Goal: Task Accomplishment & Management: Complete application form

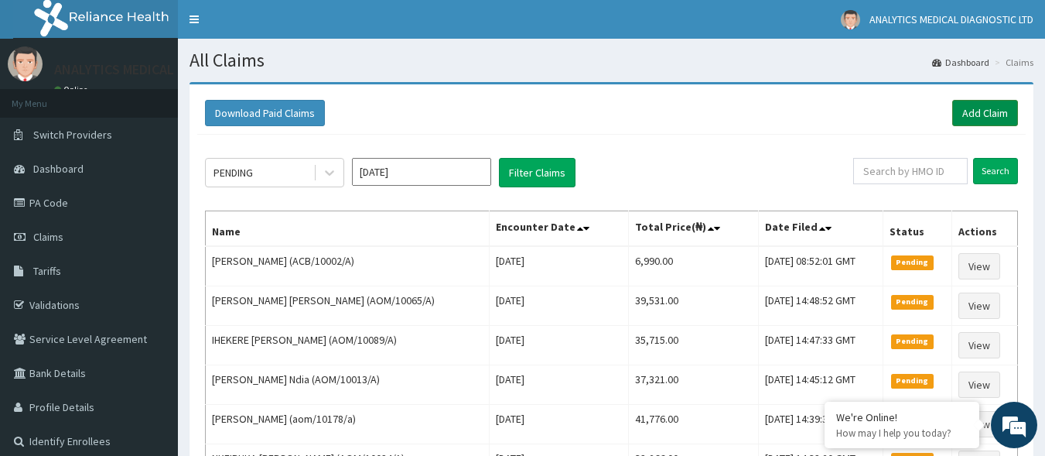
click at [989, 104] on link "Add Claim" at bounding box center [985, 113] width 66 height 26
click at [974, 112] on link "Add Claim" at bounding box center [985, 113] width 66 height 26
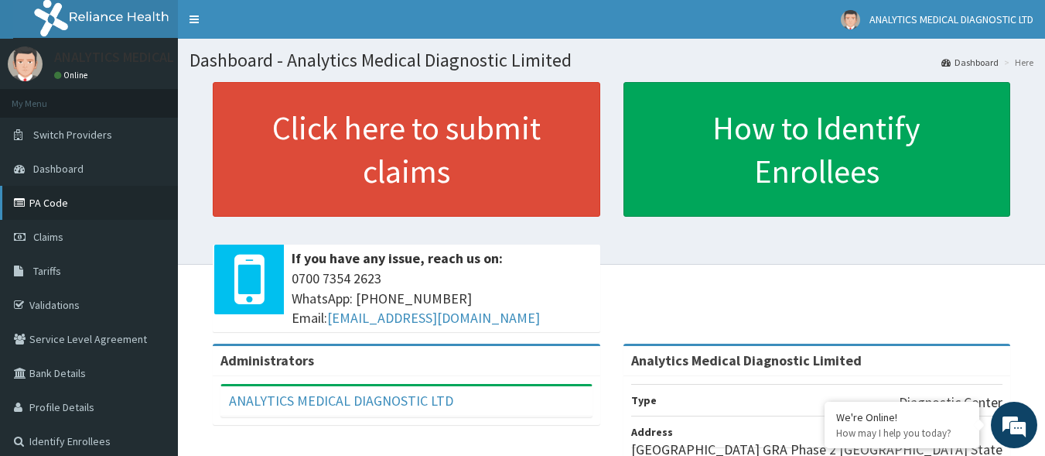
click at [64, 206] on link "PA Code" at bounding box center [89, 203] width 178 height 34
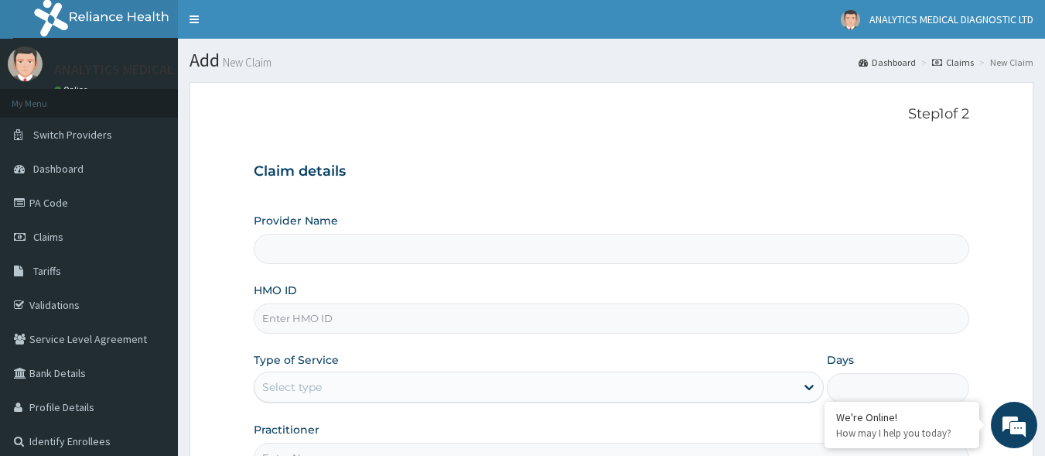
type input "Analytics Medical Diagnostic Limited"
click at [599, 316] on input "HMO ID" at bounding box center [612, 318] width 716 height 30
paste input "NTT/10011/A"
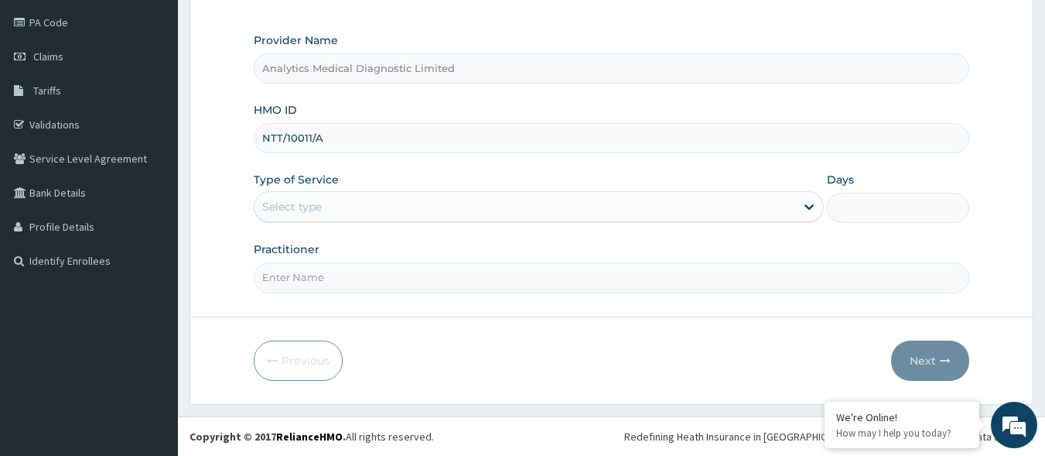
type input "NTT/10011/A"
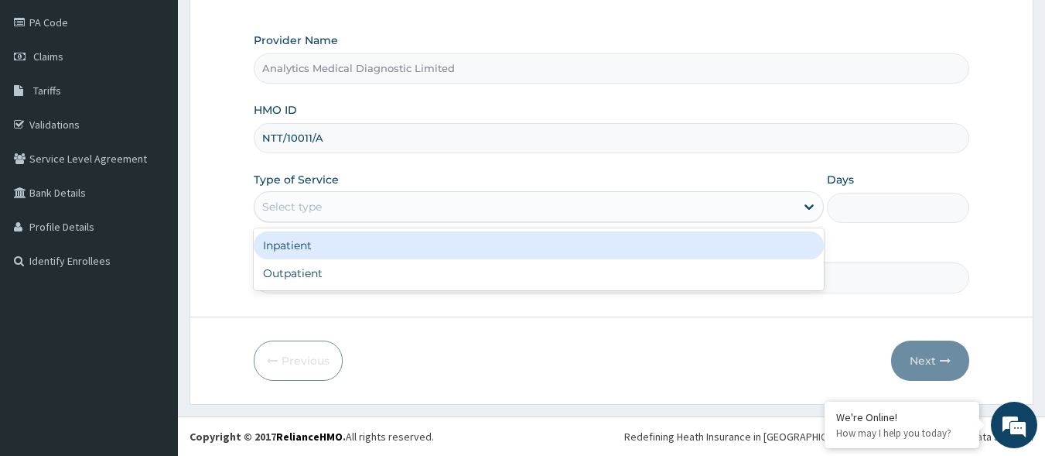
click at [786, 219] on div "Select type" at bounding box center [525, 206] width 541 height 25
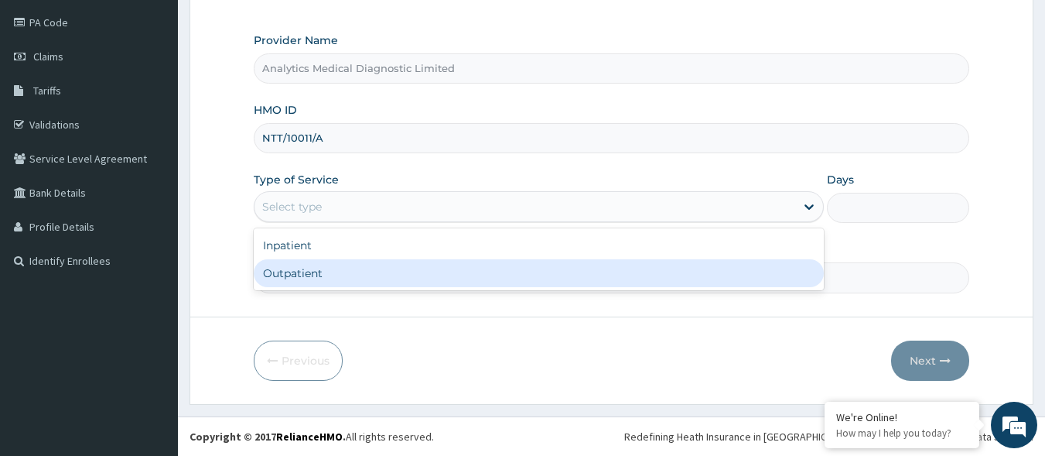
click at [724, 271] on div "Outpatient" at bounding box center [539, 273] width 570 height 28
type input "1"
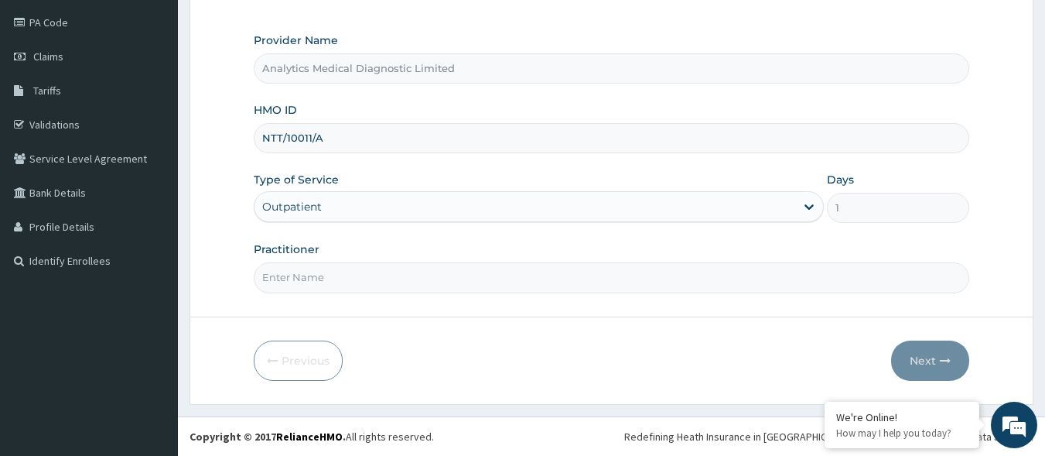
scroll to position [0, 0]
click at [713, 273] on input "Practitioner" at bounding box center [612, 277] width 716 height 30
type input "NO"
click at [926, 348] on button "Next" at bounding box center [930, 360] width 78 height 40
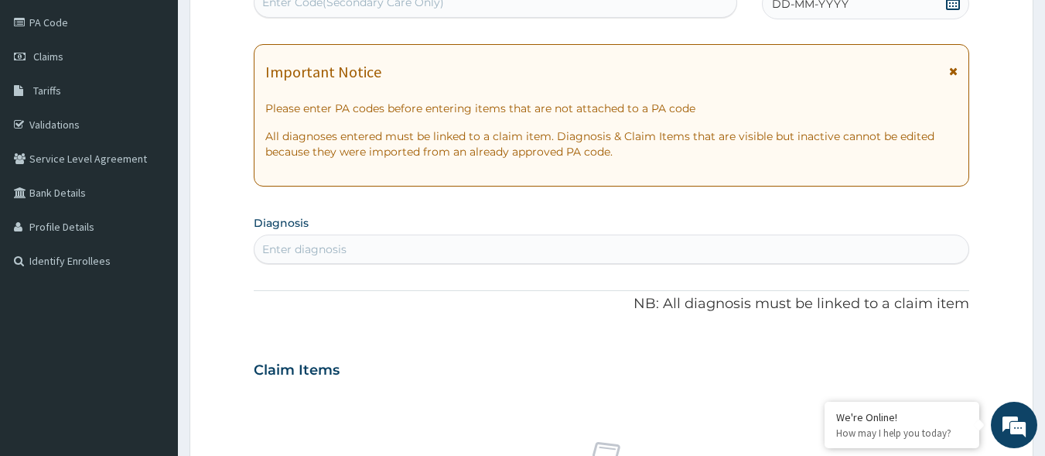
scroll to position [175, 0]
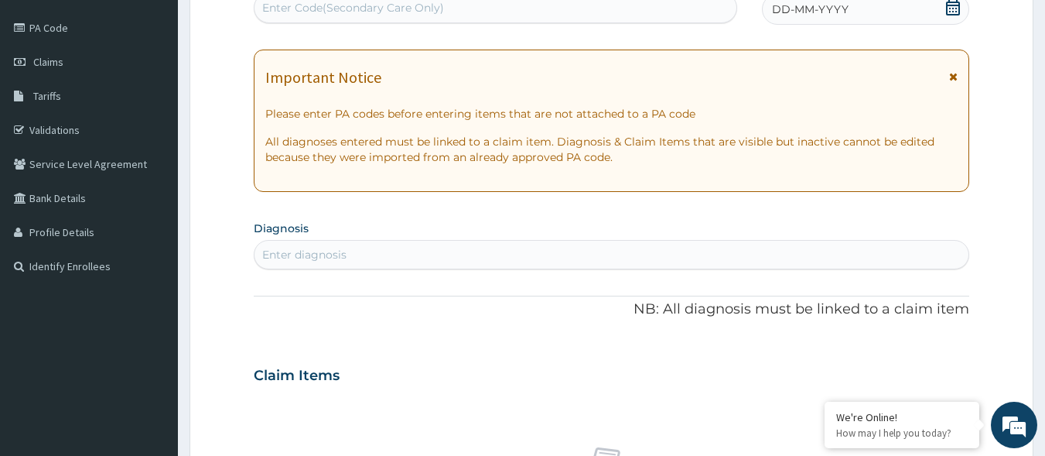
click at [455, 6] on div "Enter Code(Secondary Care Only)" at bounding box center [496, 7] width 483 height 25
paste input "PA/237161"
type input "PA/237161"
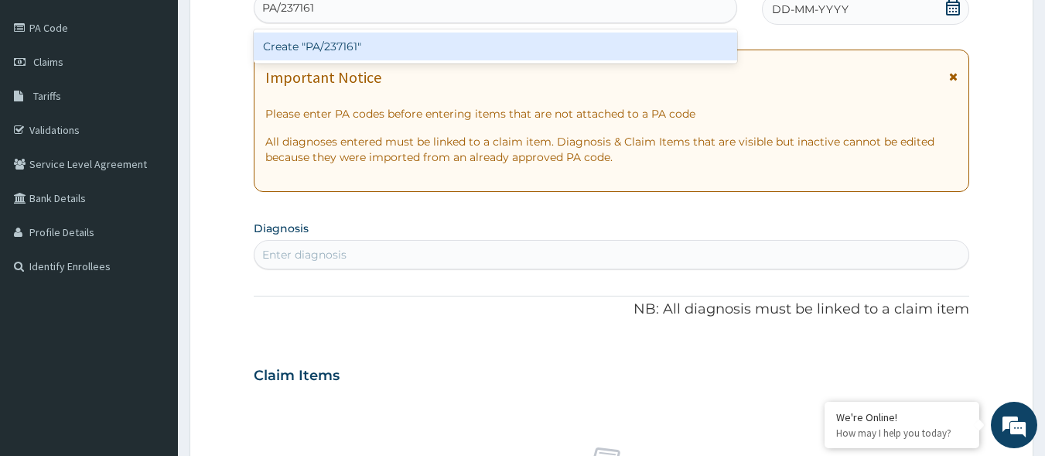
click at [399, 50] on div "Create "PA/237161"" at bounding box center [496, 46] width 484 height 28
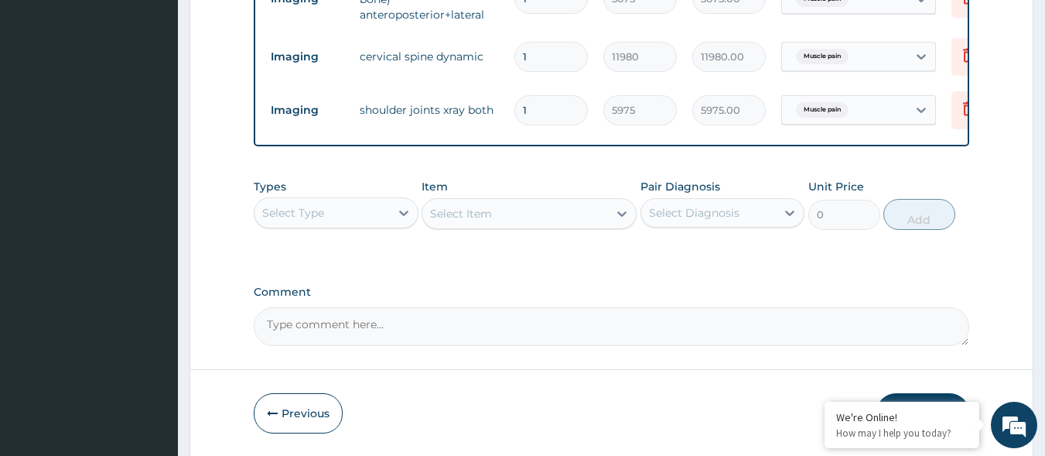
scroll to position [693, 0]
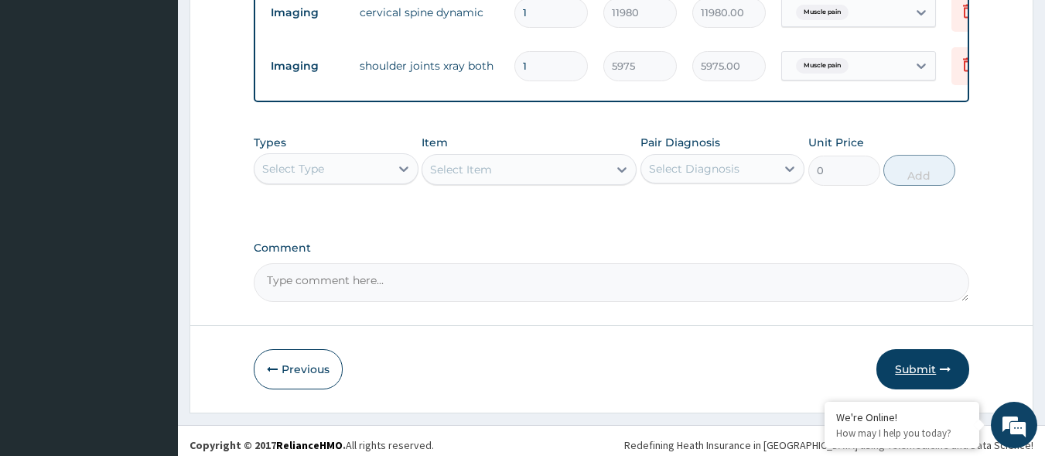
click at [900, 369] on button "Submit" at bounding box center [923, 369] width 93 height 40
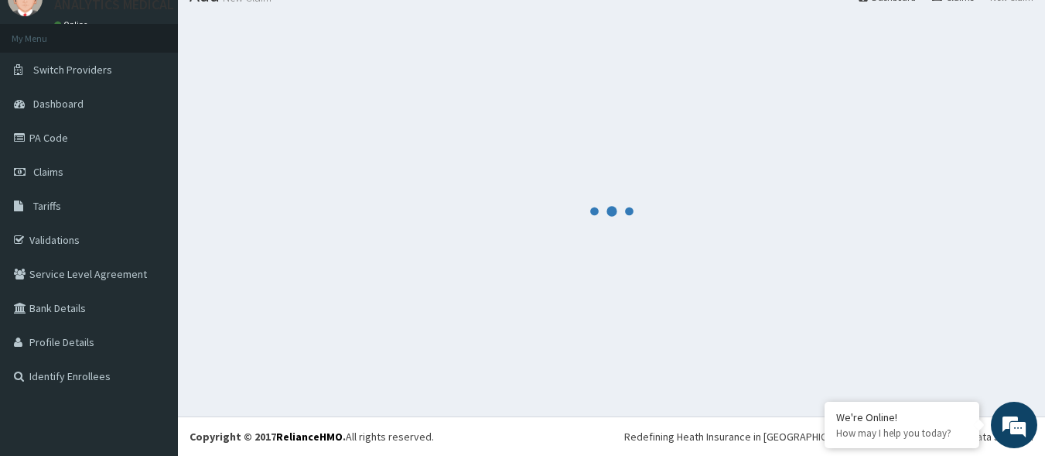
scroll to position [65, 0]
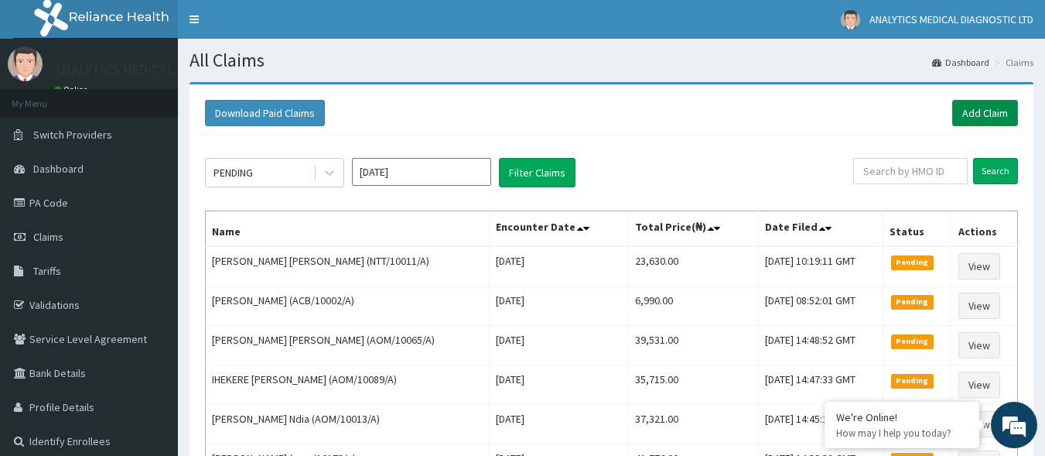
click at [972, 118] on link "Add Claim" at bounding box center [985, 113] width 66 height 26
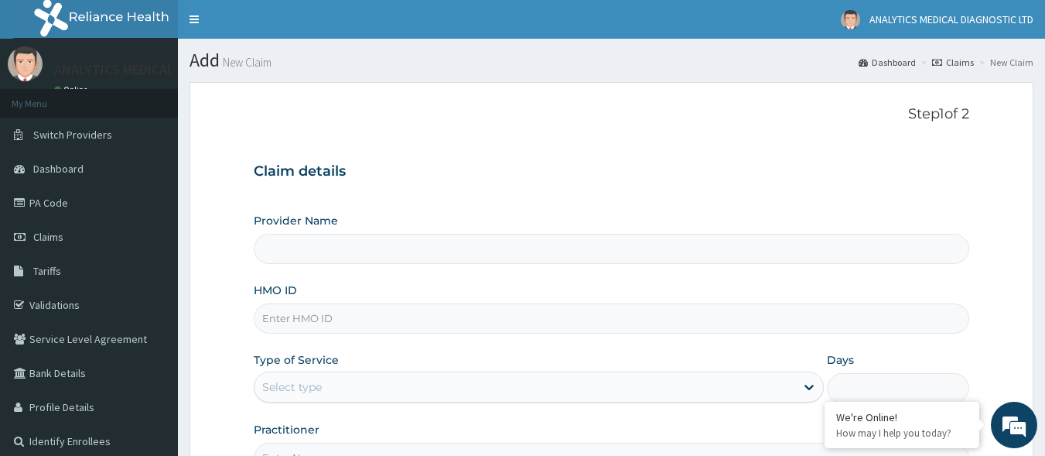
type input "Analytics Medical Diagnostic Limited"
click at [531, 329] on input "HMO ID" at bounding box center [612, 318] width 716 height 30
paste input "NTT/10011/A"
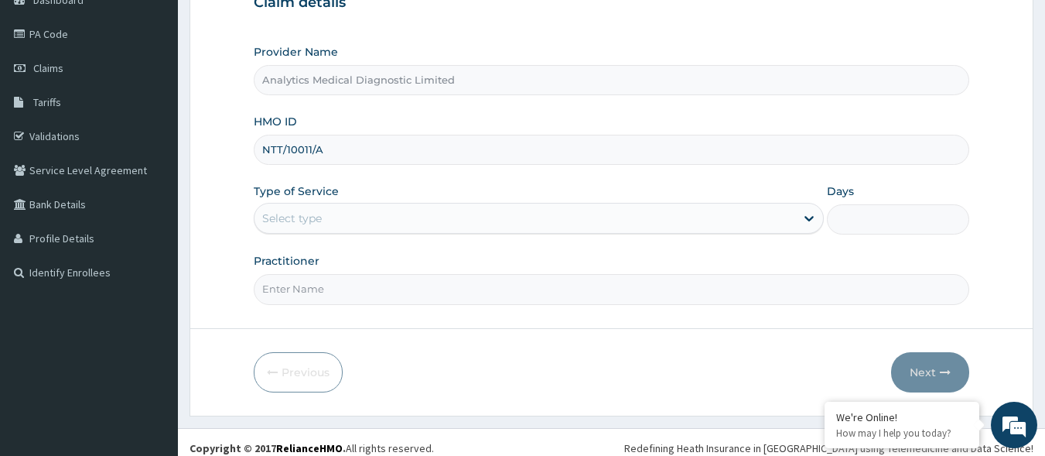
type input "NTT/10011/A"
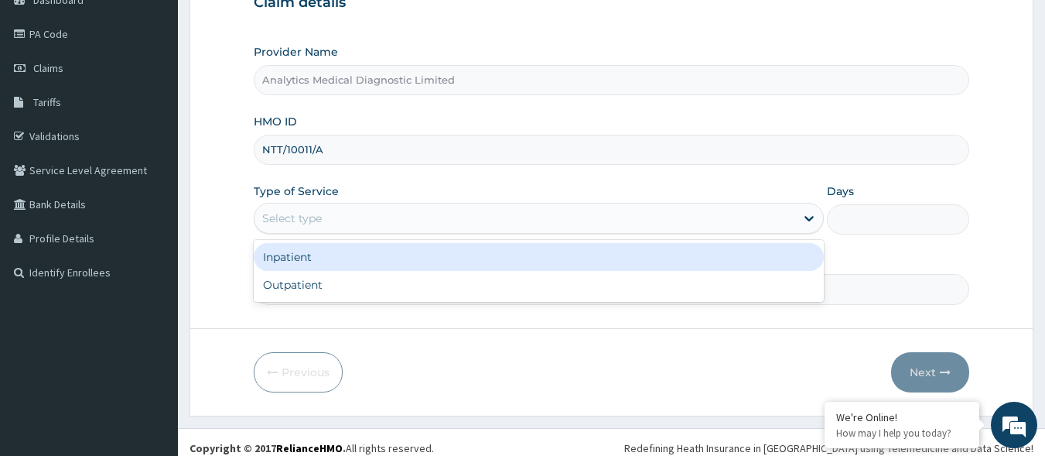
click at [780, 214] on div "Select type" at bounding box center [525, 218] width 541 height 25
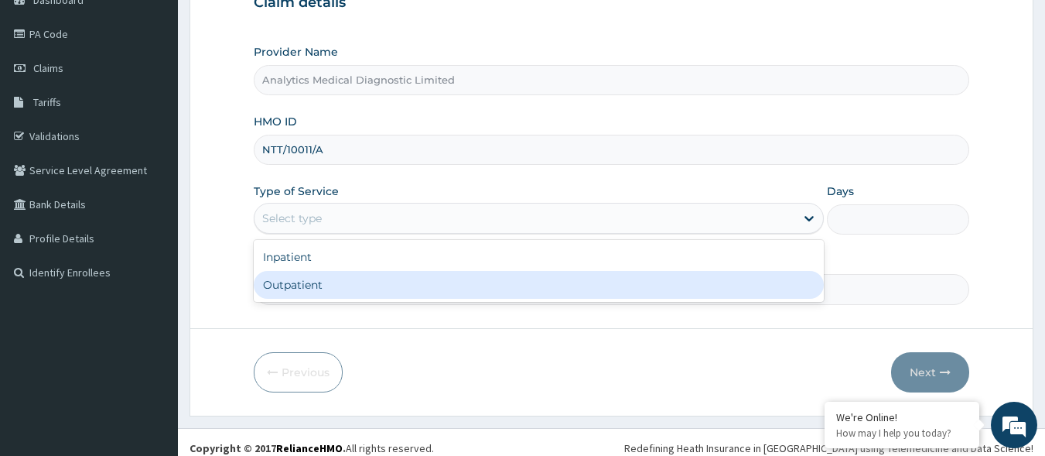
click at [679, 288] on div "Outpatient" at bounding box center [539, 285] width 570 height 28
type input "1"
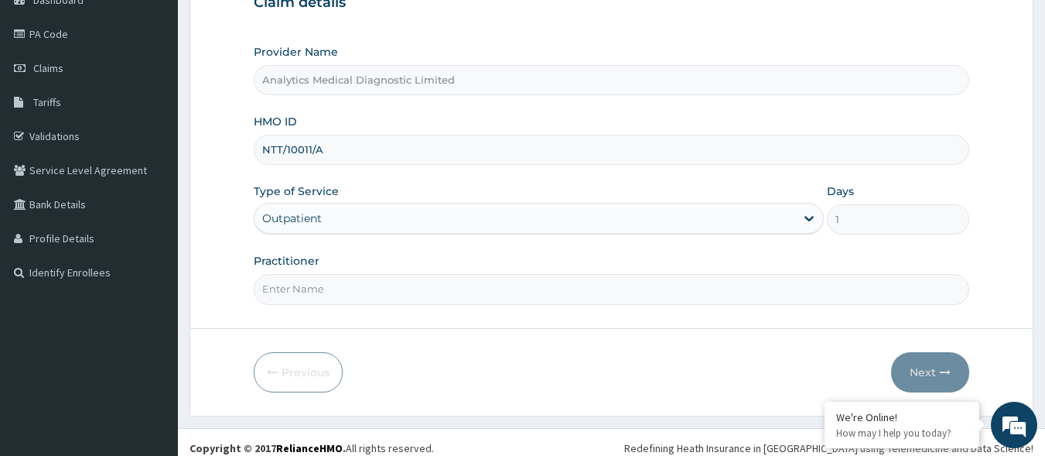
click at [511, 292] on input "Practitioner" at bounding box center [612, 289] width 716 height 30
type input "NO"
click at [930, 371] on button "Next" at bounding box center [930, 372] width 78 height 40
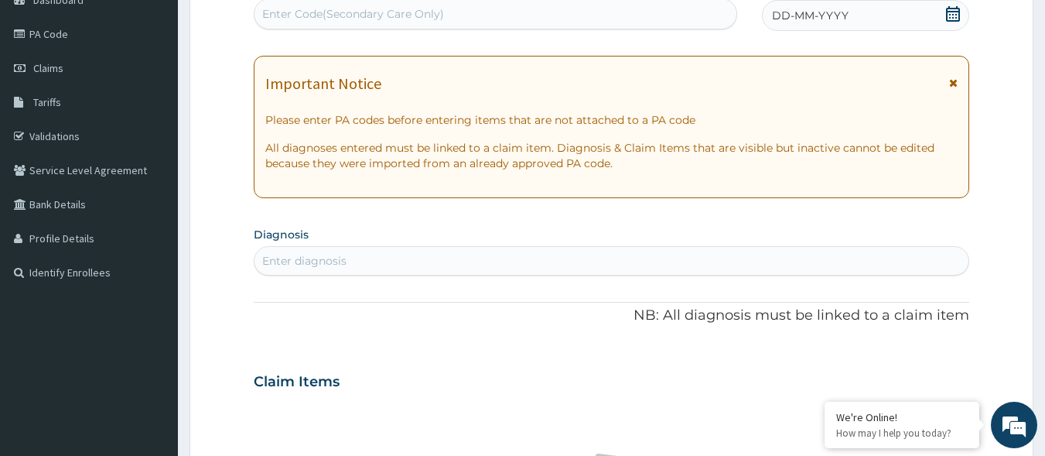
click at [583, 15] on div "Enter Code(Secondary Care Only)" at bounding box center [496, 14] width 483 height 25
paste input "PA/3035B1"
type input "PA/3035B1"
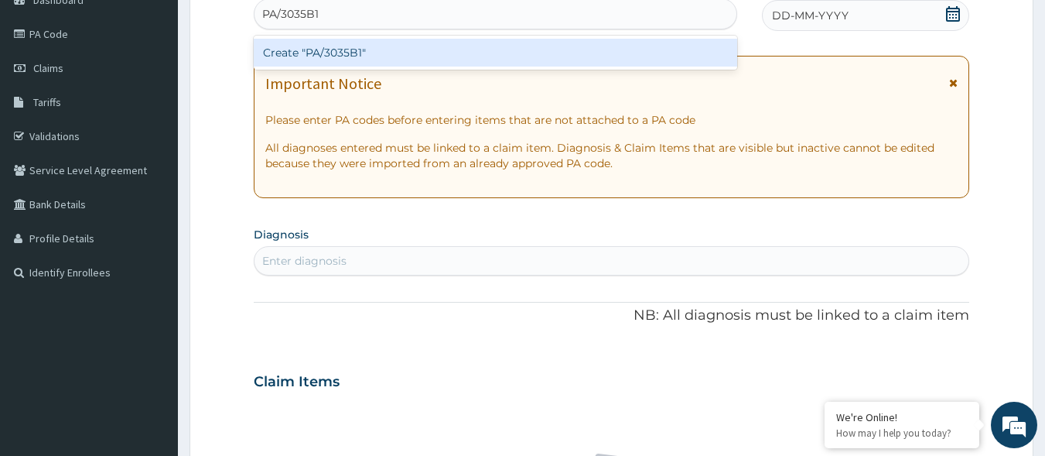
click at [530, 48] on div "Create "PA/3035B1"" at bounding box center [496, 53] width 484 height 28
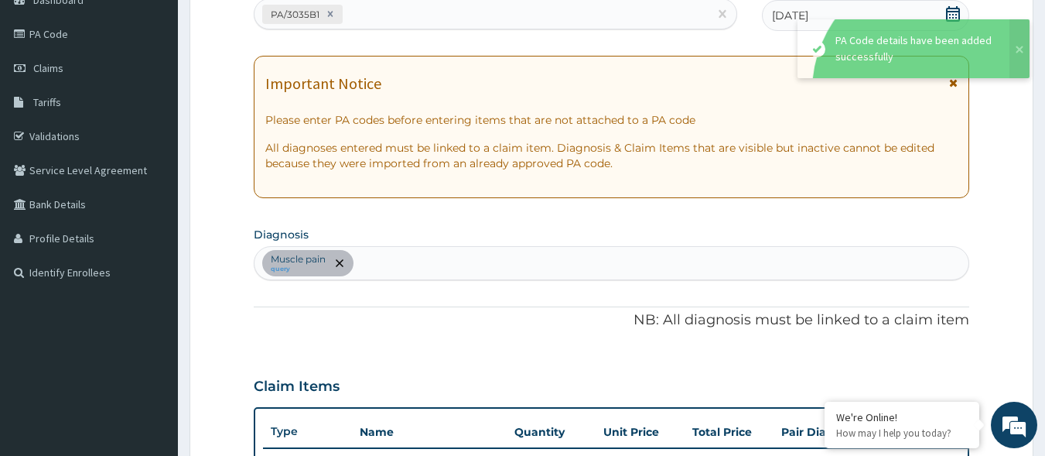
scroll to position [523, 0]
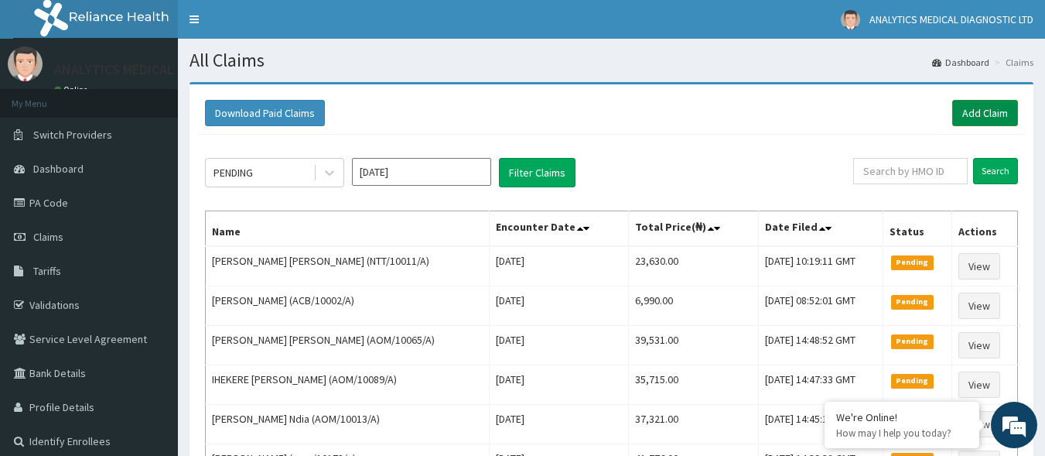
click at [970, 116] on link "Add Claim" at bounding box center [985, 113] width 66 height 26
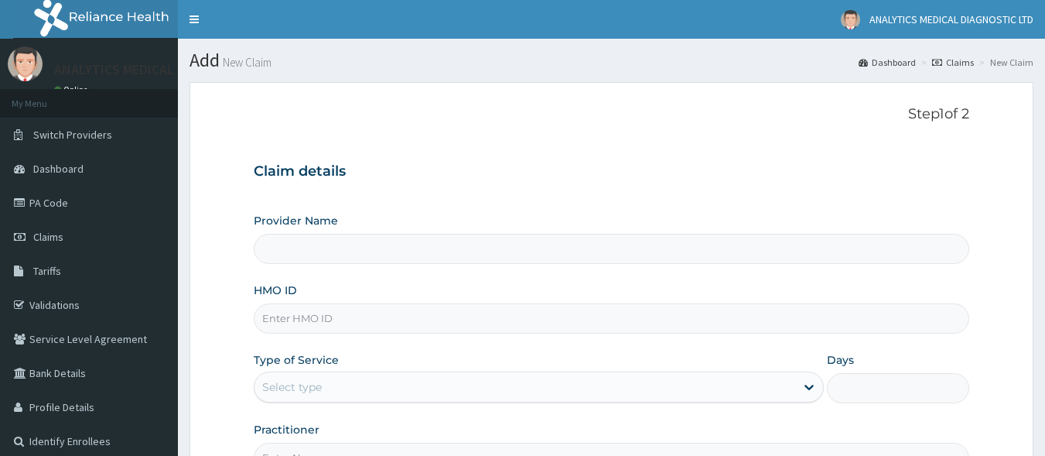
type input "Analytics Medical Diagnostic Limited"
click at [550, 316] on input "HMO ID" at bounding box center [612, 318] width 716 height 30
paste input "MRL/10037/A"
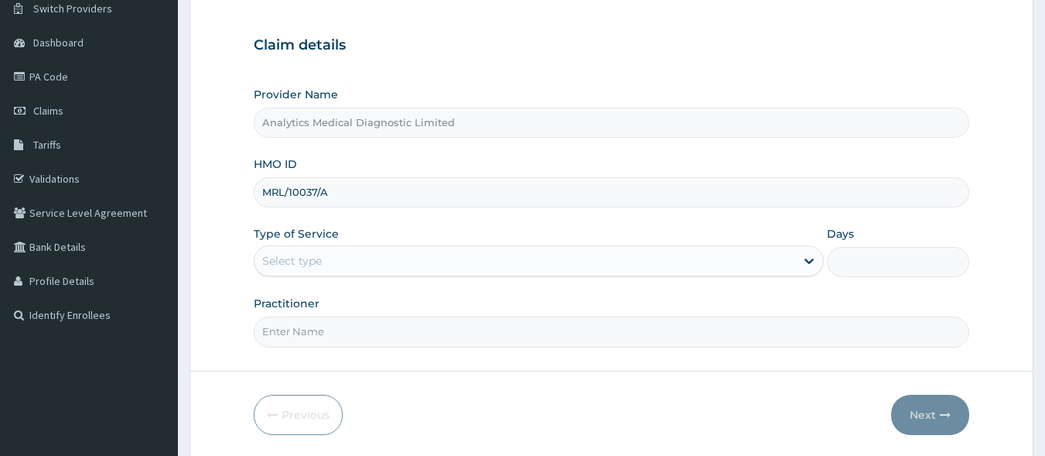
scroll to position [130, 0]
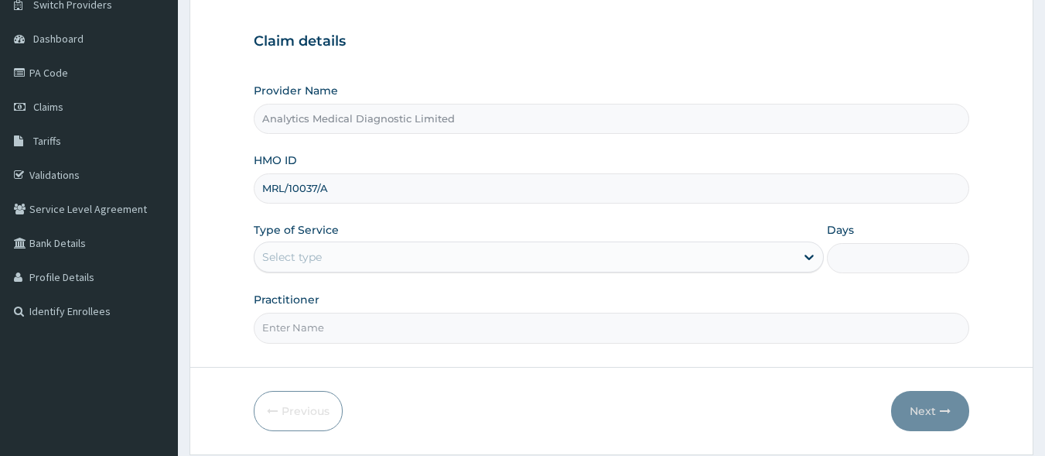
type input "MRL/10037/A"
click at [725, 268] on div "Select type" at bounding box center [525, 256] width 541 height 25
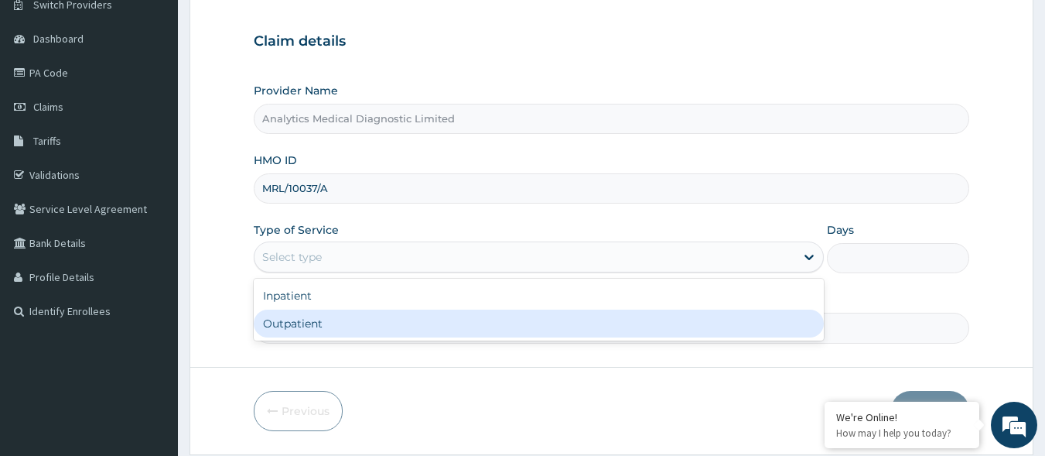
click at [675, 338] on div "Inpatient Outpatient" at bounding box center [539, 310] width 570 height 62
click at [665, 327] on div "Outpatient" at bounding box center [539, 323] width 570 height 28
type input "1"
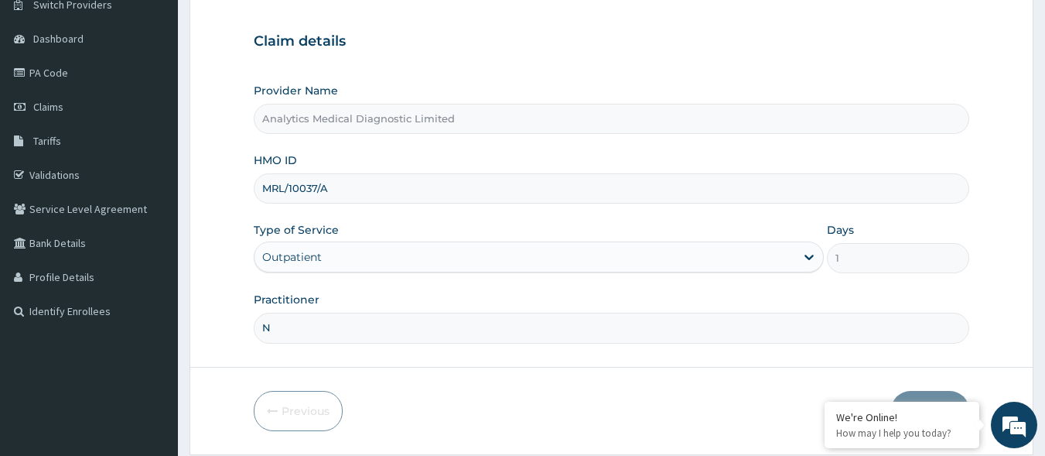
click at [607, 330] on input "N" at bounding box center [612, 328] width 716 height 30
type input "NO"
click at [924, 393] on button "Next" at bounding box center [930, 411] width 78 height 40
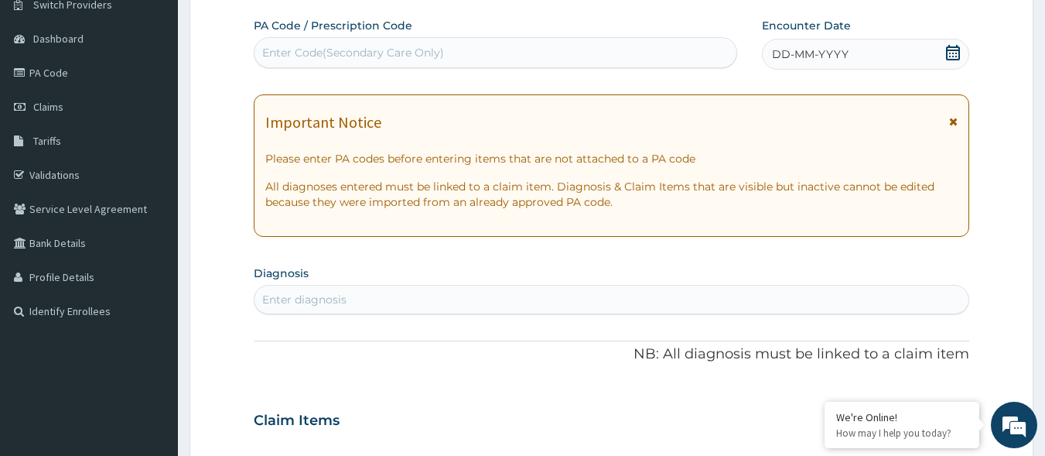
scroll to position [0, 0]
click at [500, 62] on div "Enter Code(Secondary Care Only)" at bounding box center [496, 52] width 483 height 25
paste input "PA/85792A"
type input "PA/85792A"
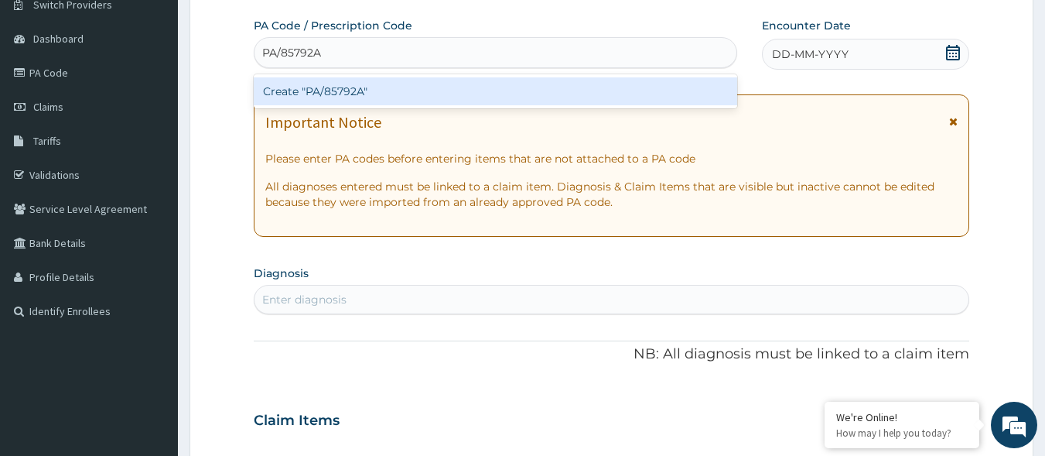
click at [473, 100] on div "Create "PA/85792A"" at bounding box center [496, 91] width 484 height 28
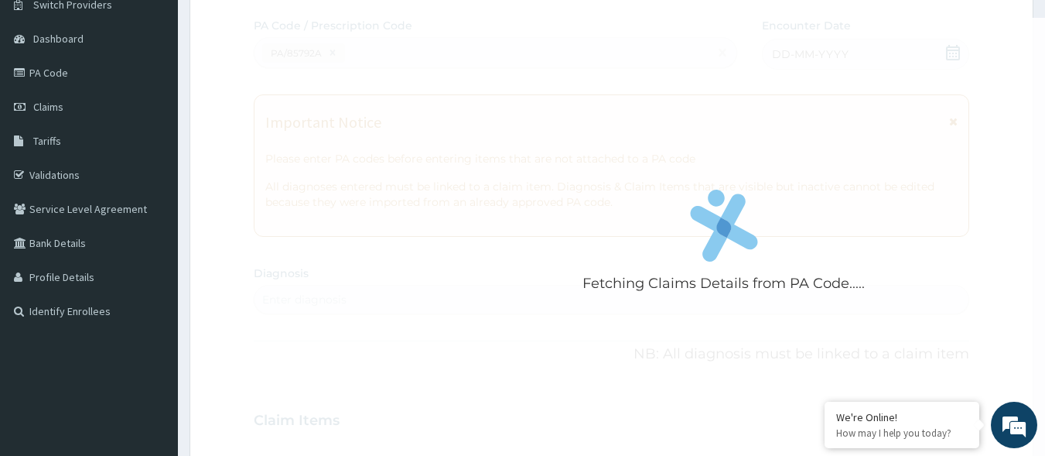
click at [473, 100] on div "Fetching Claims Details from PA Code....." at bounding box center [724, 246] width 941 height 456
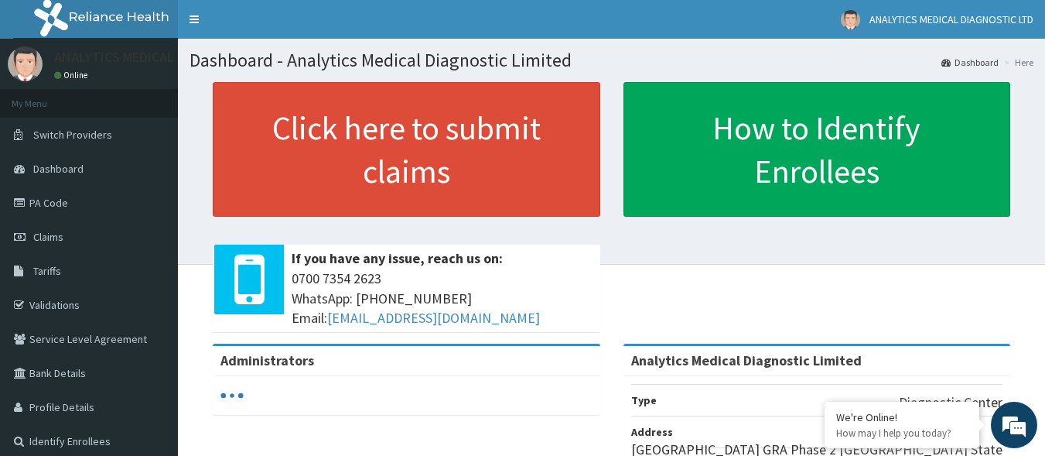
click at [63, 243] on link "Claims" at bounding box center [89, 237] width 178 height 34
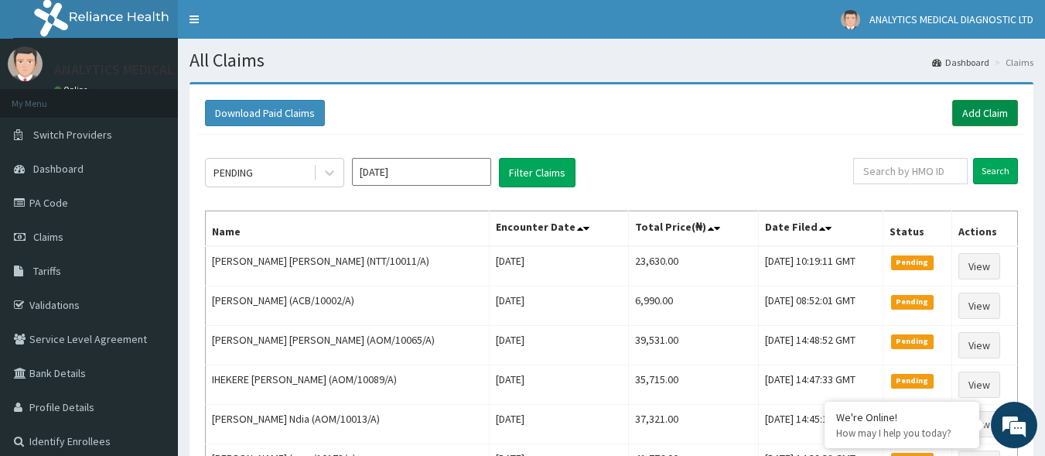
click at [994, 114] on link "Add Claim" at bounding box center [985, 113] width 66 height 26
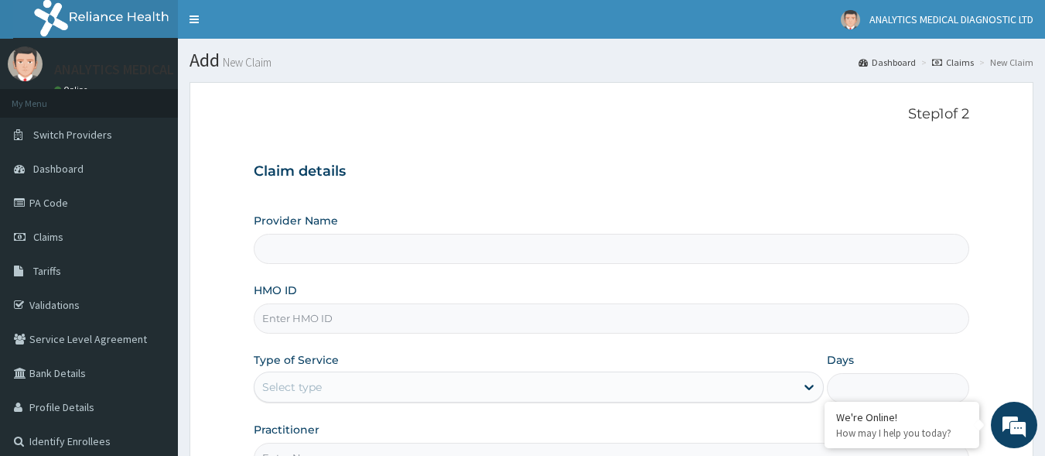
type input "Analytics Medical Diagnostic Limited"
click at [337, 313] on input "HMO ID" at bounding box center [612, 318] width 716 height 30
paste input "MRL/10037/A"
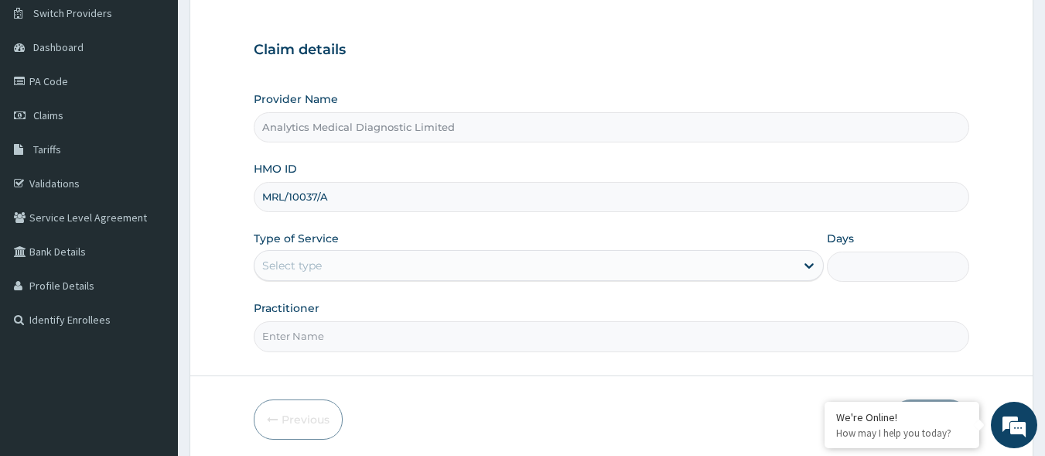
scroll to position [179, 0]
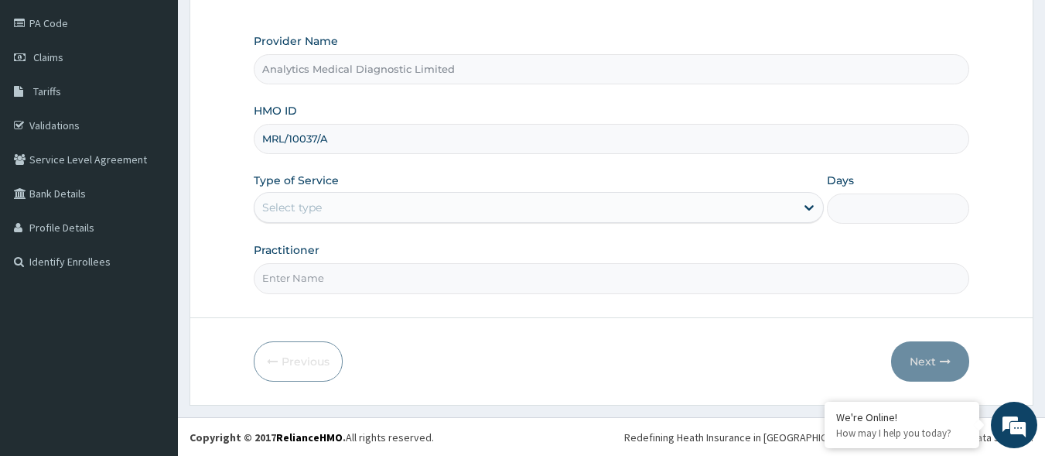
type input "MRL/10037/A"
click at [719, 210] on div "Select type" at bounding box center [525, 207] width 541 height 25
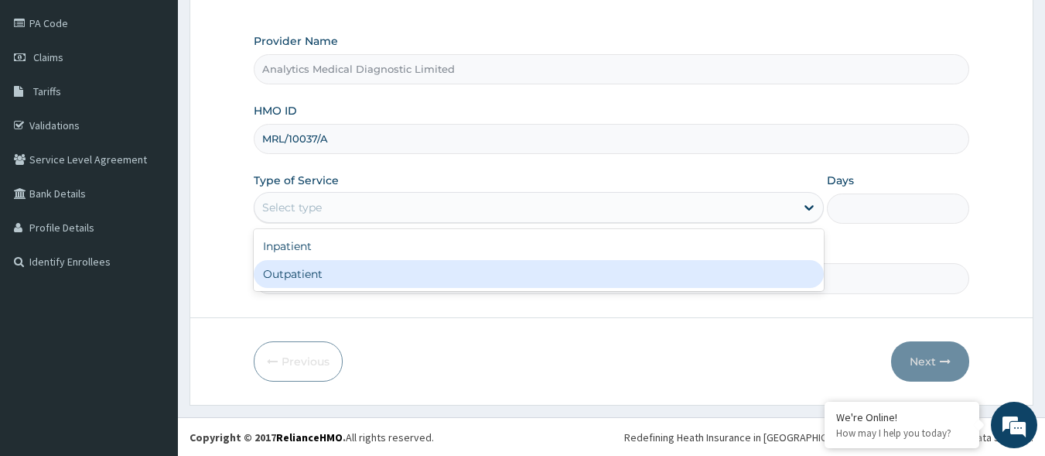
click at [655, 283] on div "Outpatient" at bounding box center [539, 274] width 570 height 28
type input "1"
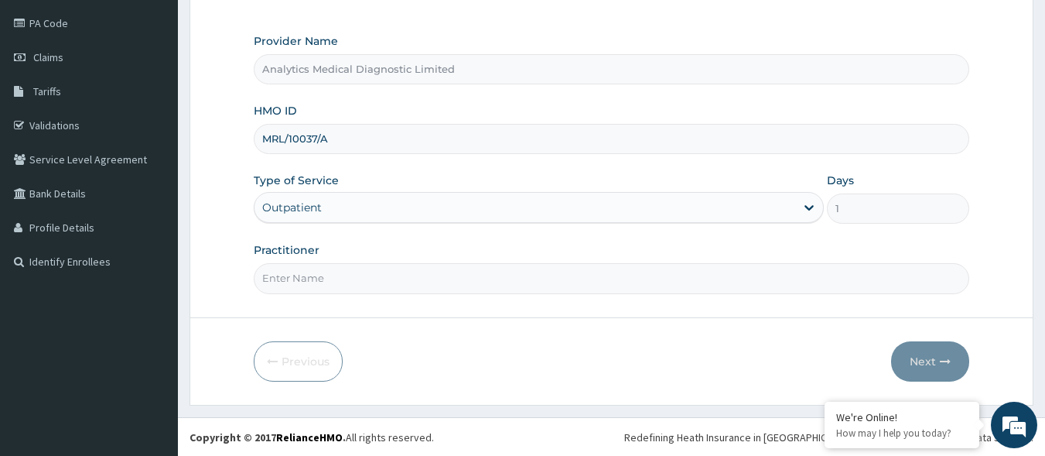
click at [593, 282] on input "Practitioner" at bounding box center [612, 278] width 716 height 30
type input "NO"
click at [929, 355] on button "Next" at bounding box center [930, 361] width 78 height 40
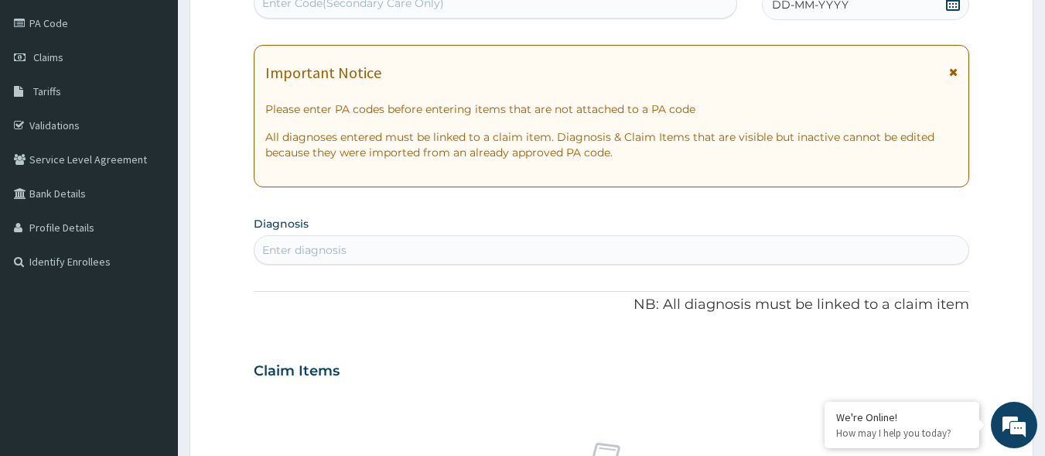
scroll to position [175, 0]
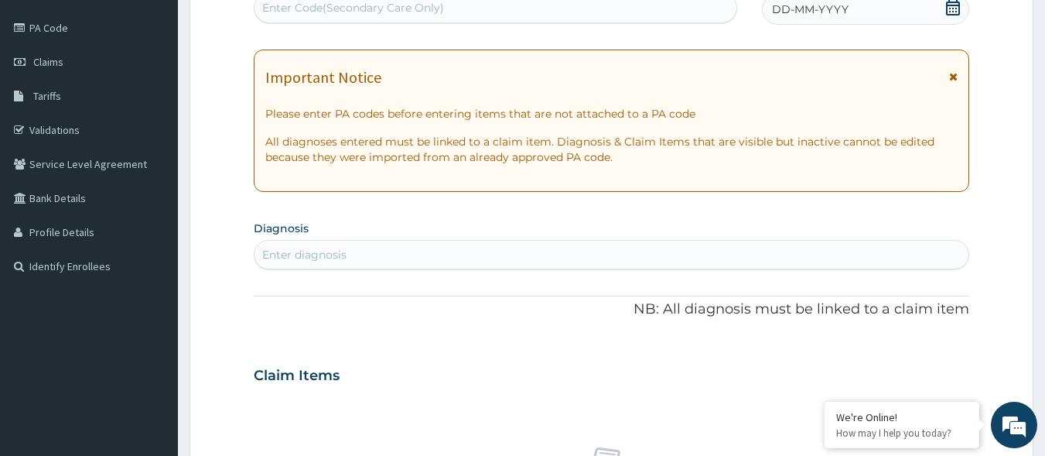
click at [451, 7] on div "Enter Code(Secondary Care Only)" at bounding box center [496, 7] width 483 height 25
paste input "PA/85792A"
type input "PA/85792A"
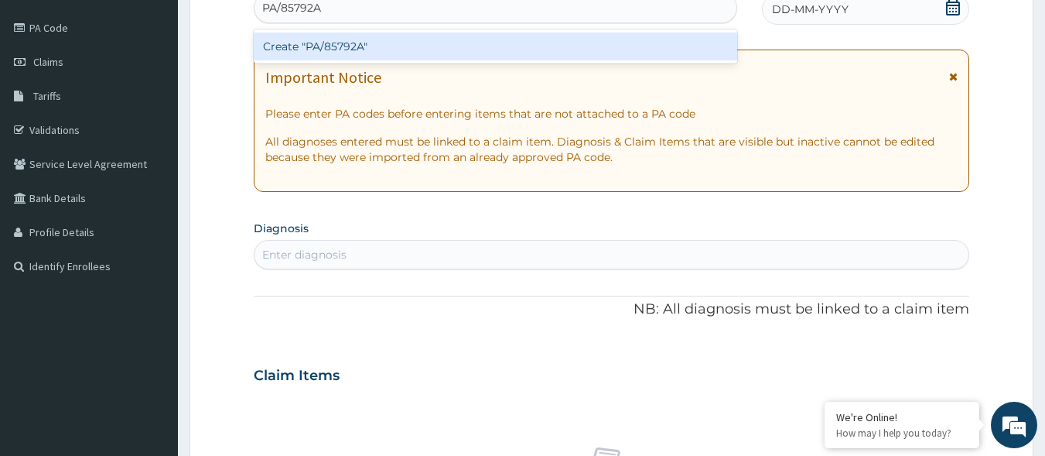
click at [435, 47] on div "Create "PA/85792A"" at bounding box center [496, 46] width 484 height 28
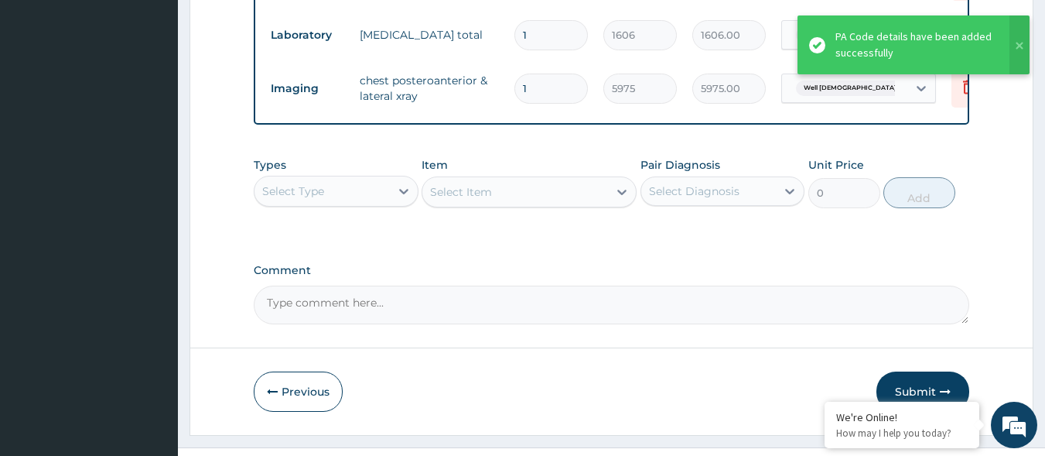
scroll to position [1042, 0]
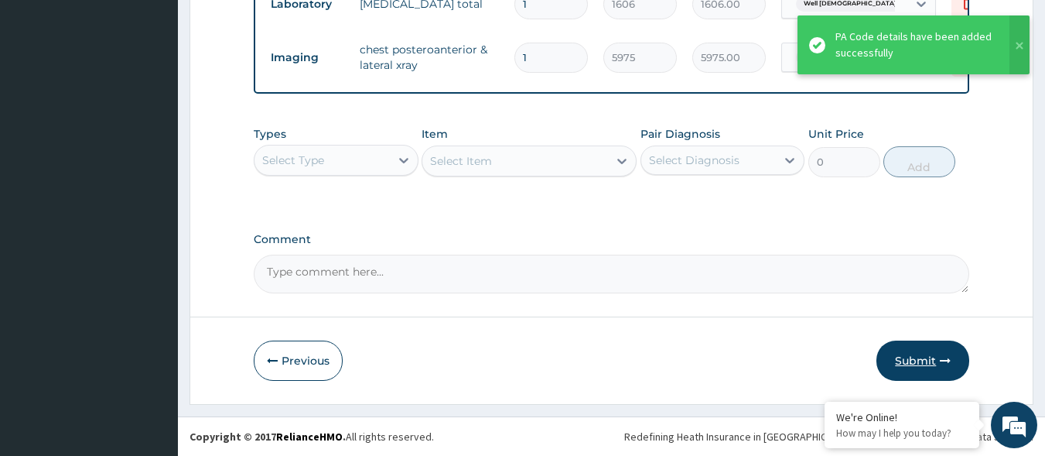
click at [911, 363] on button "Submit" at bounding box center [923, 360] width 93 height 40
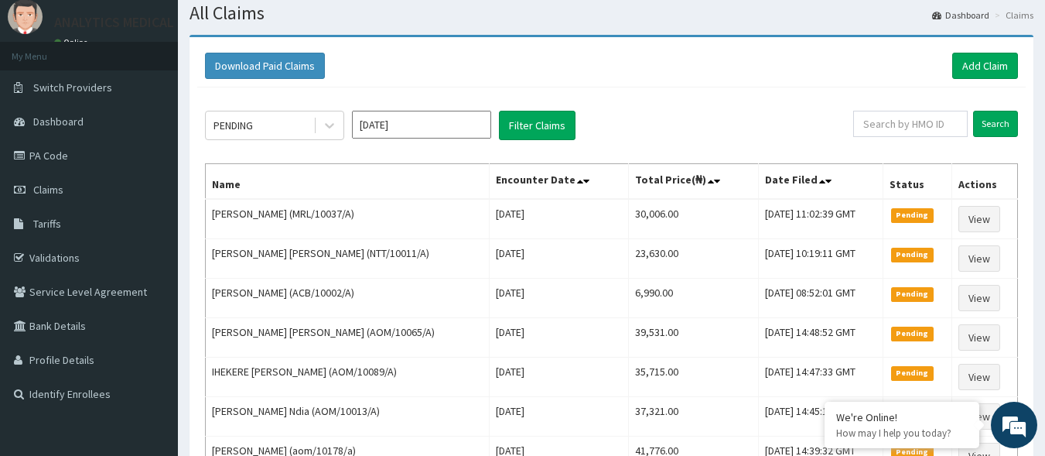
scroll to position [87, 0]
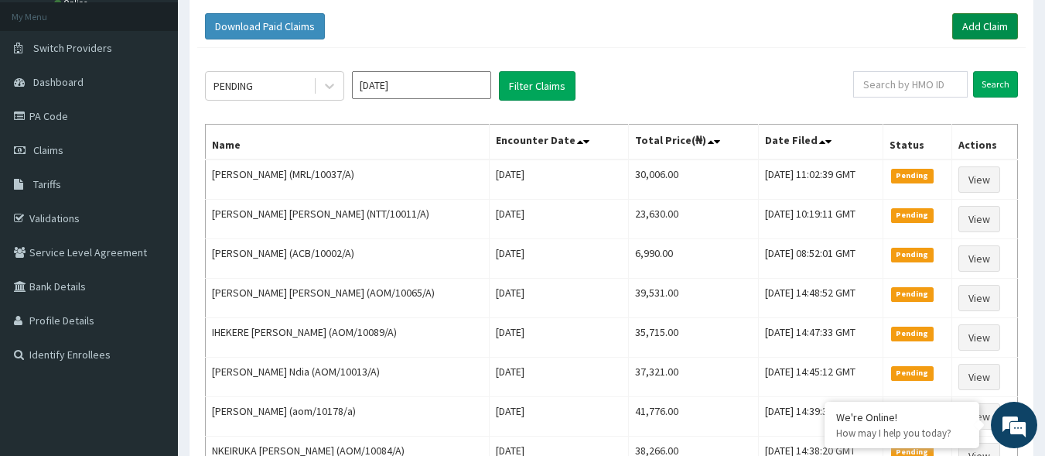
click at [990, 22] on link "Add Claim" at bounding box center [985, 26] width 66 height 26
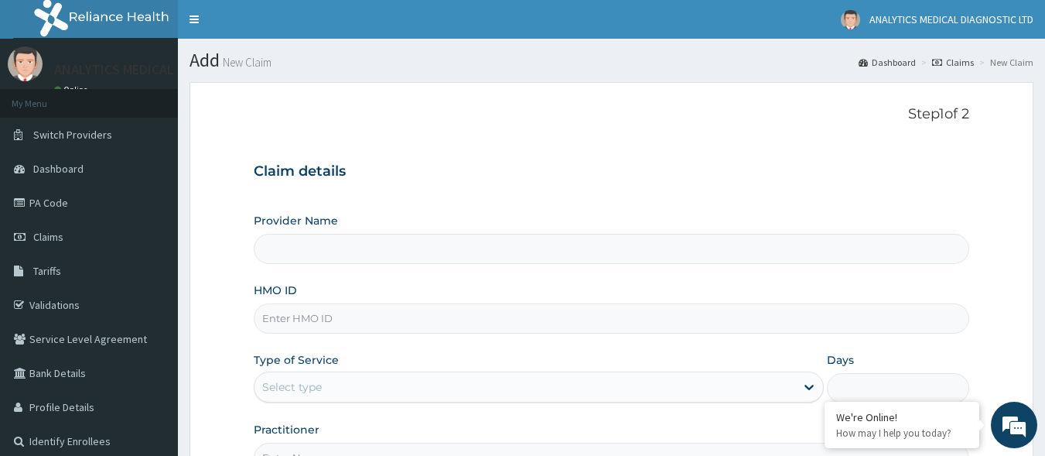
click at [634, 312] on input "HMO ID" at bounding box center [612, 318] width 716 height 30
paste input "ERM/10319/A"
type input "ERM/10319/A"
type input "Analytics Medical Diagnostic Limited"
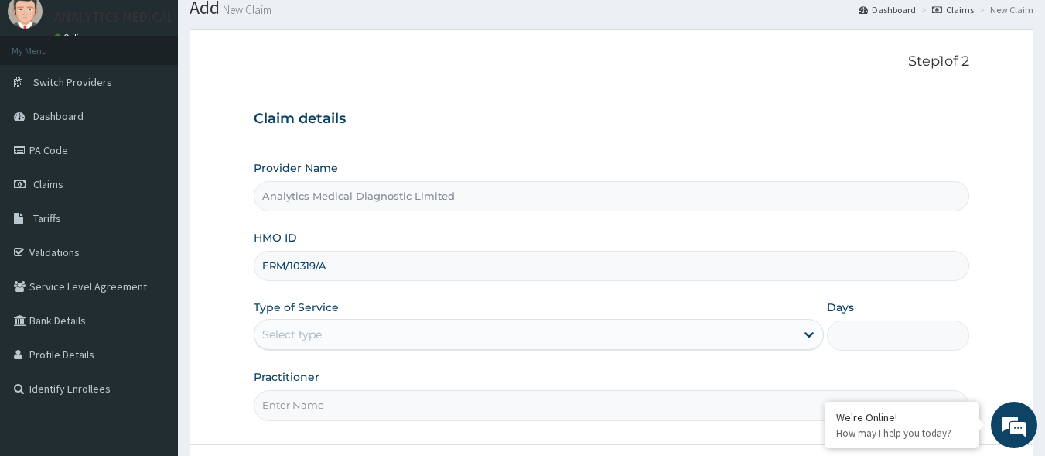
scroll to position [150, 0]
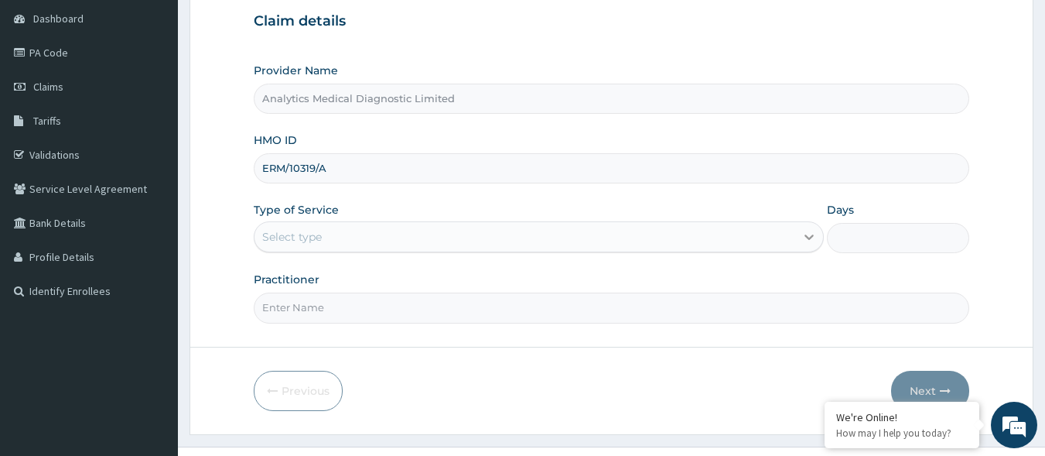
type input "ERM/10319/A"
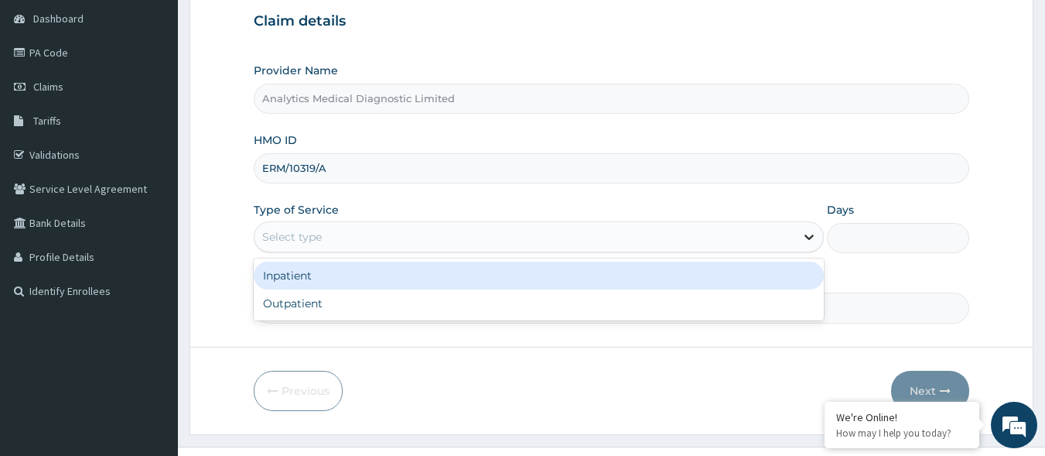
click at [815, 237] on icon at bounding box center [808, 236] width 15 height 15
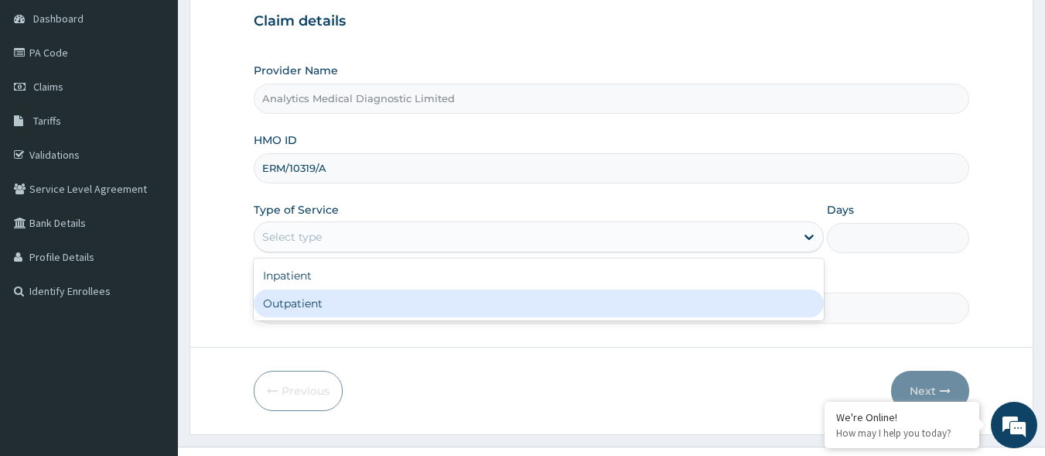
click at [730, 309] on div "Outpatient" at bounding box center [539, 303] width 570 height 28
type input "1"
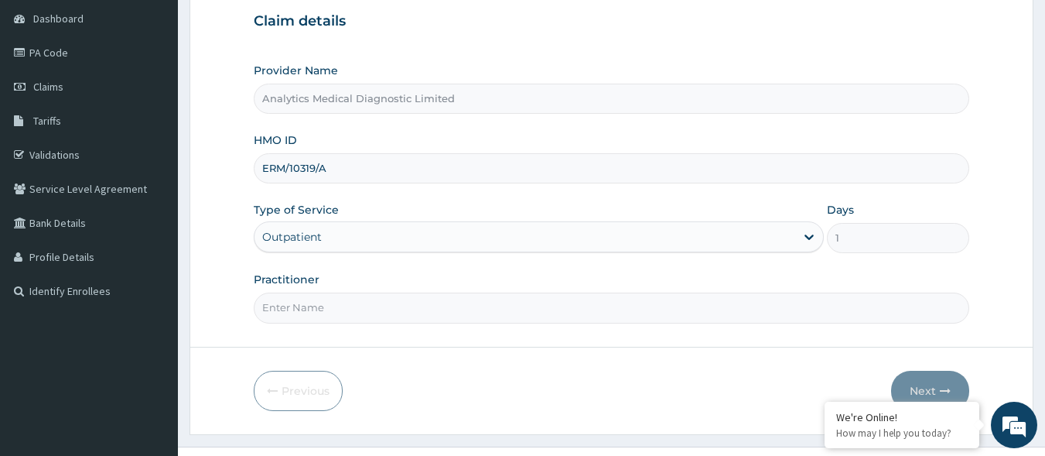
scroll to position [180, 0]
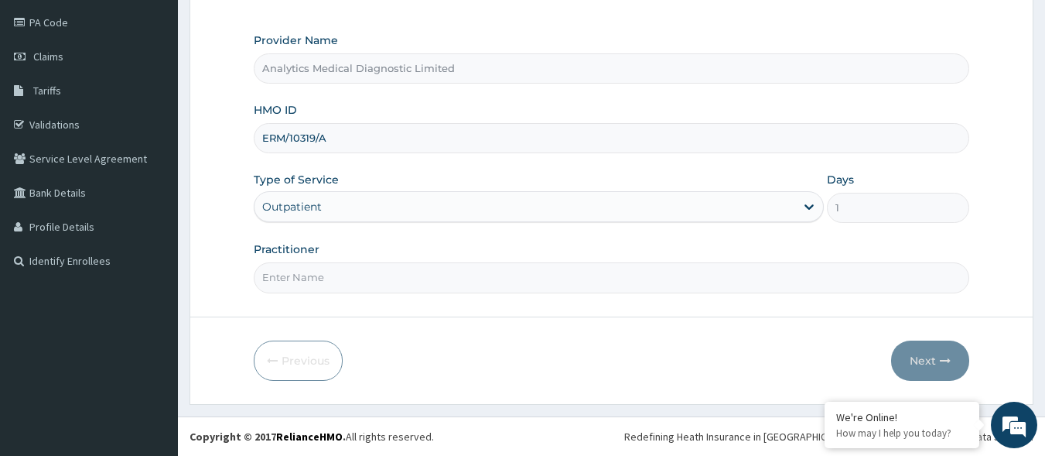
click at [624, 276] on input "Practitioner" at bounding box center [612, 277] width 716 height 30
type input "NIL"
click at [929, 360] on button "Next" at bounding box center [930, 360] width 78 height 40
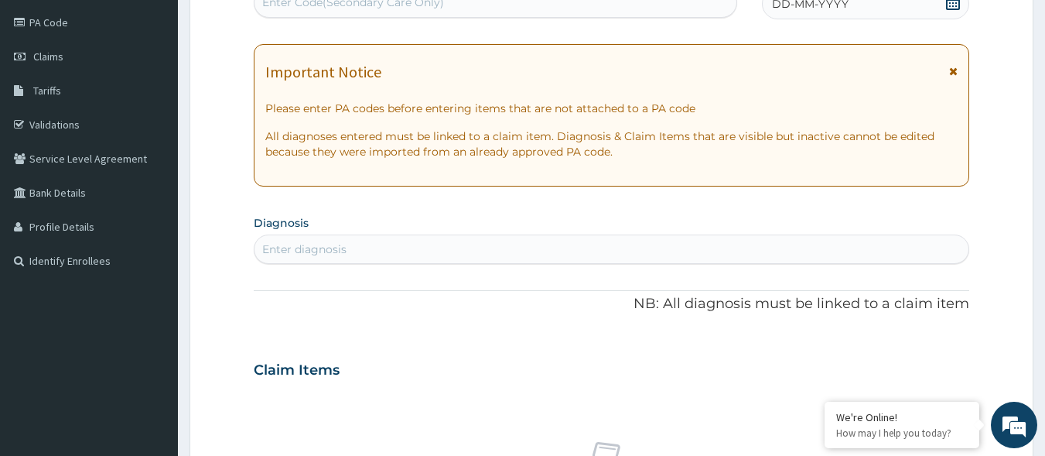
scroll to position [175, 0]
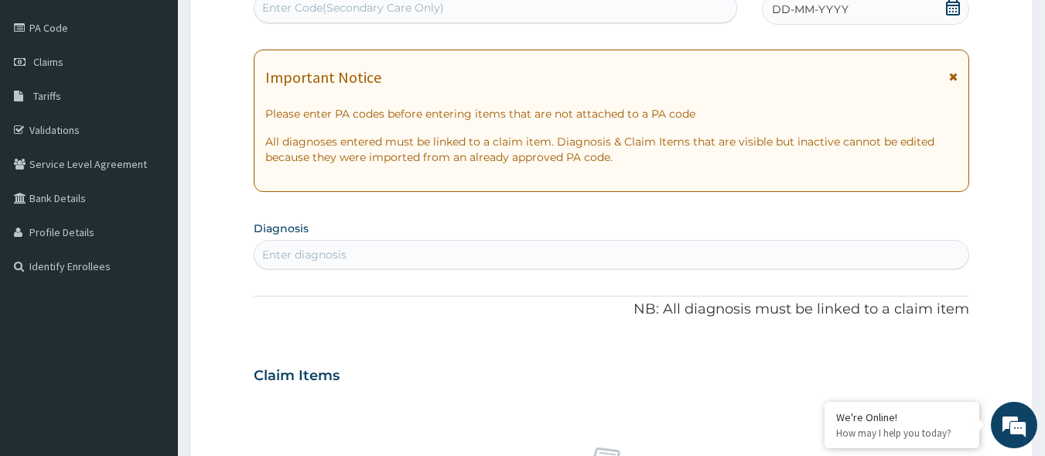
click at [450, 9] on div "Enter Code(Secondary Care Only)" at bounding box center [496, 7] width 483 height 25
paste input "PA/73411C"
type input "PA/73411C"
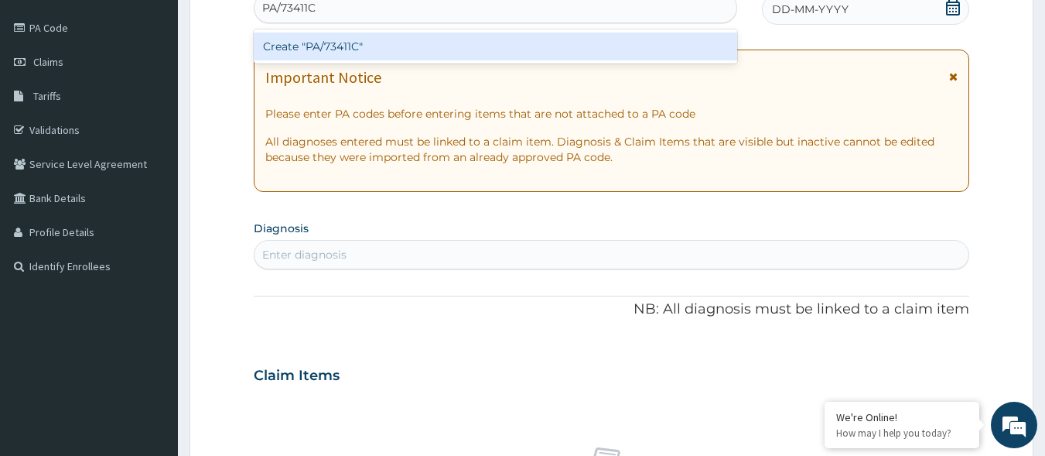
click at [429, 43] on div "Create "PA/73411C"" at bounding box center [496, 46] width 484 height 28
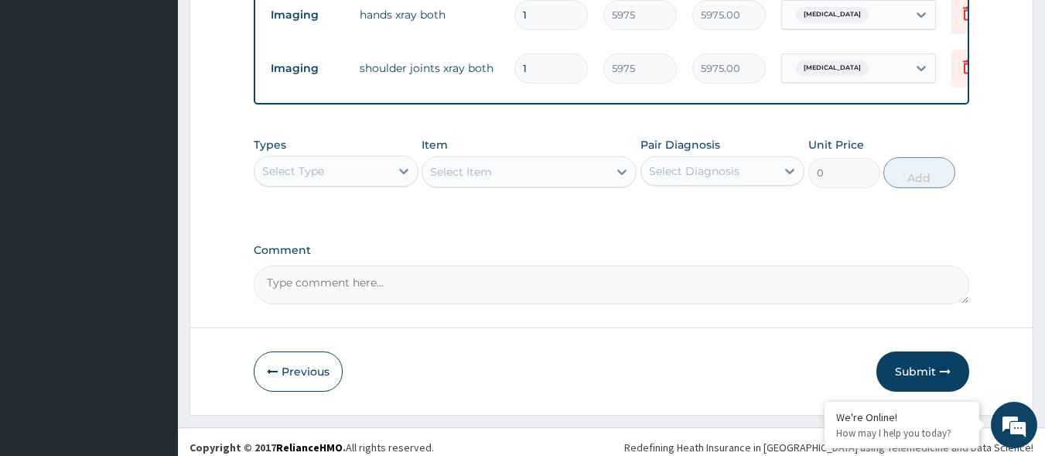
scroll to position [651, 0]
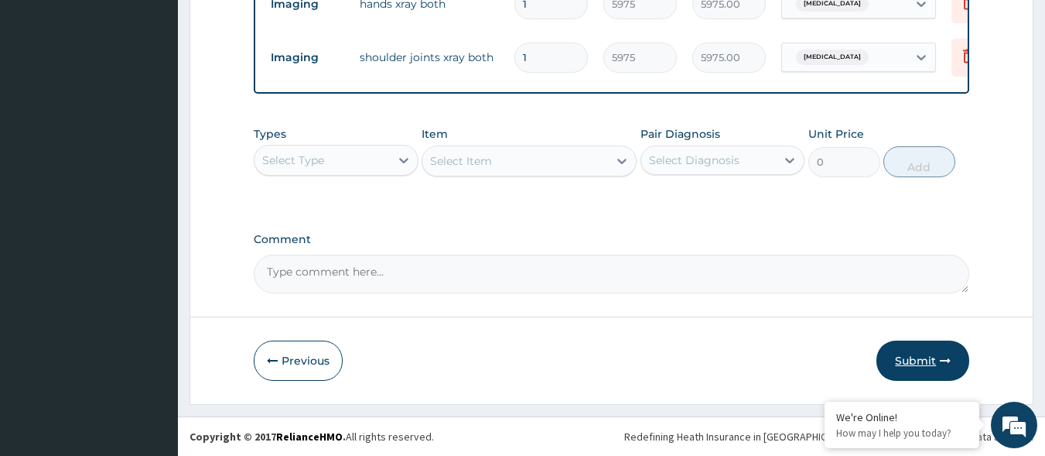
click at [931, 361] on button "Submit" at bounding box center [923, 360] width 93 height 40
